Goal: Information Seeking & Learning: Learn about a topic

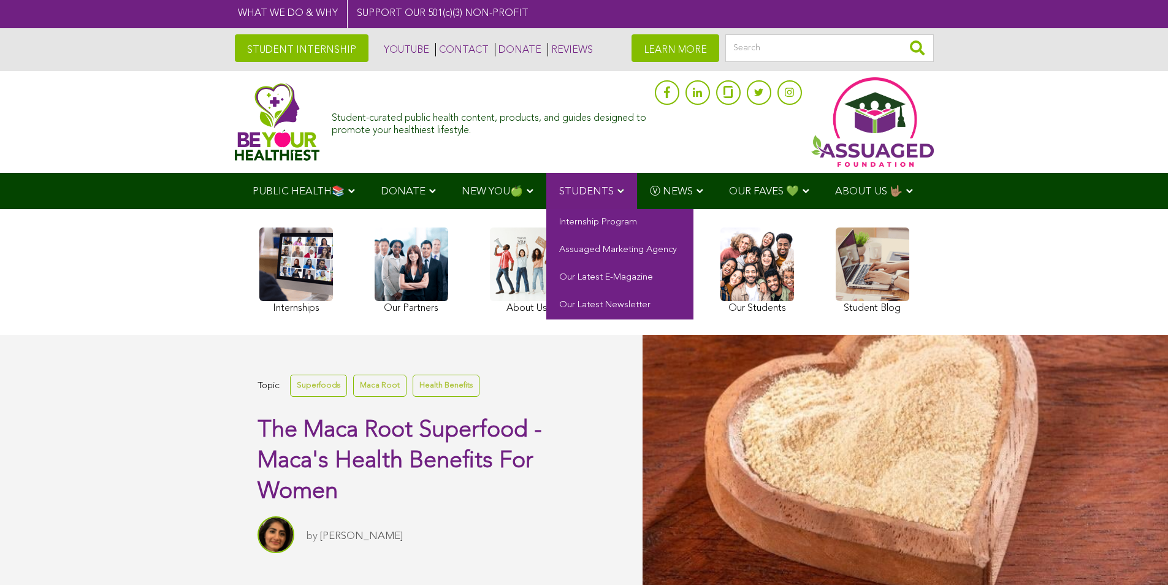
click at [628, 181] on link "STUDENTS" at bounding box center [591, 191] width 91 height 36
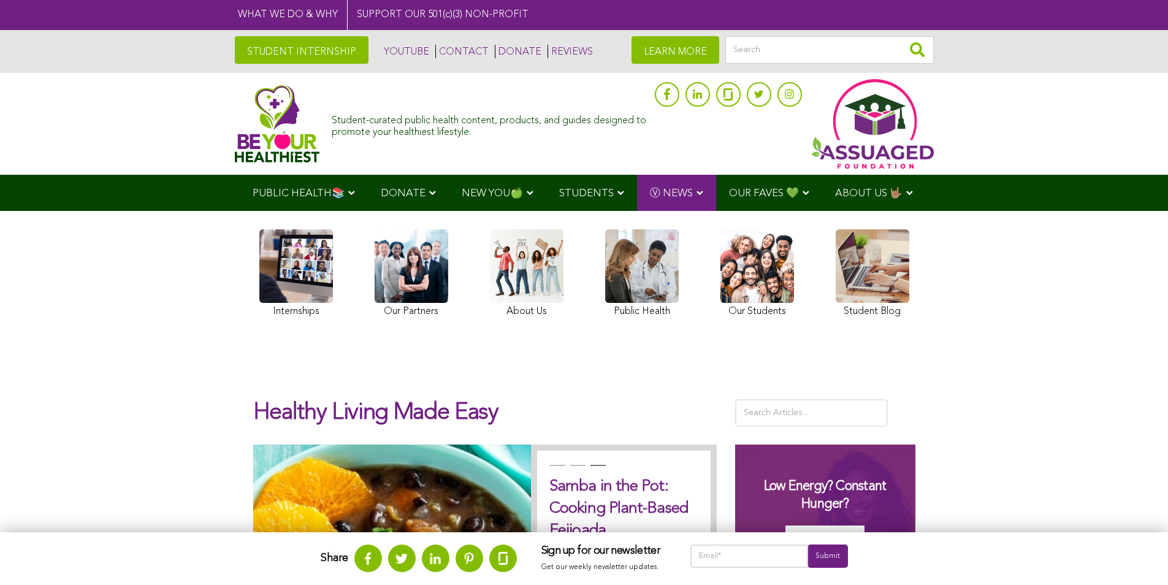
click at [675, 47] on link "LEARN MORE" at bounding box center [675, 50] width 88 height 28
